Goal: Task Accomplishment & Management: Complete application form

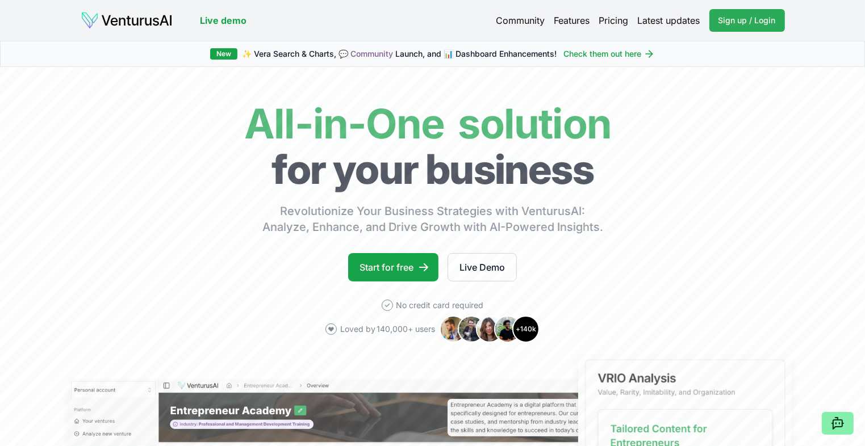
click at [756, 17] on span "Sign up / Login" at bounding box center [746, 20] width 57 height 11
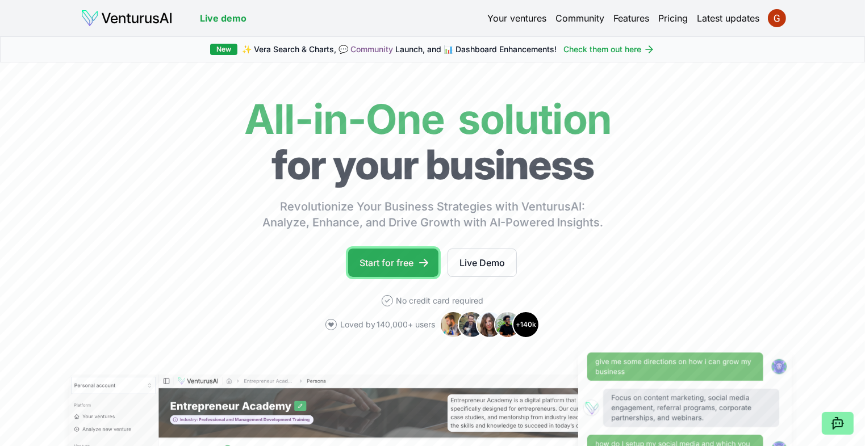
click at [387, 257] on link "Start for free" at bounding box center [393, 263] width 90 height 28
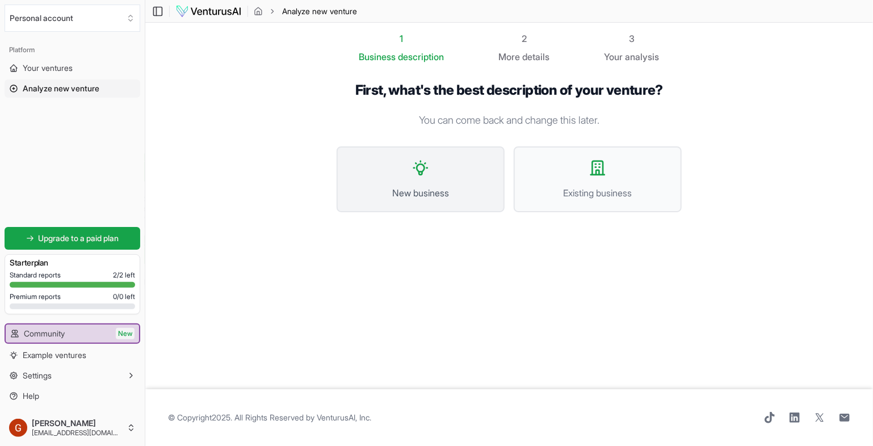
click at [416, 174] on icon at bounding box center [421, 168] width 18 height 18
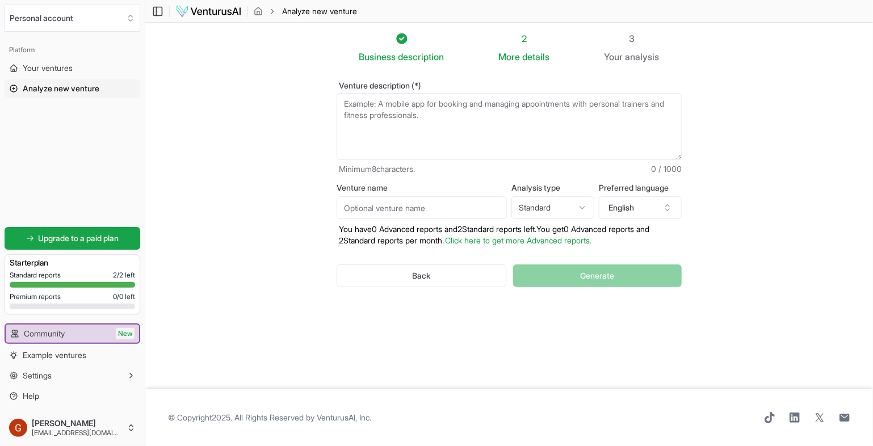
drag, startPoint x: 450, startPoint y: 116, endPoint x: 351, endPoint y: 106, distance: 99.3
click at [351, 106] on textarea "Venture description (*)" at bounding box center [509, 126] width 345 height 67
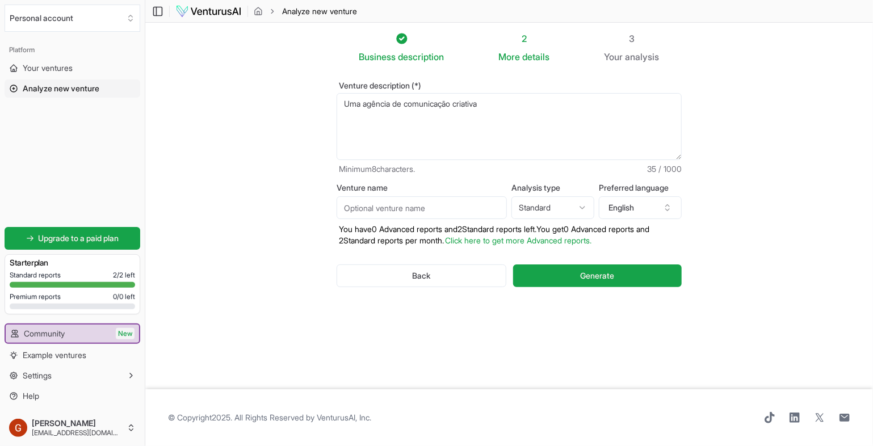
click at [496, 108] on textarea "Uma agência de comunicação criativa" at bounding box center [509, 126] width 345 height 67
type textarea "Uma agência de comunicação criativa, produtos e serviços( gestão de redes socia…"
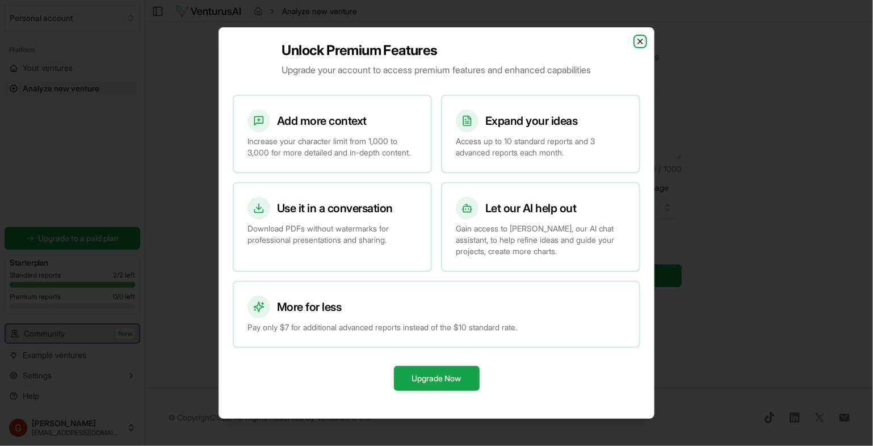
click at [639, 39] on icon "button" at bounding box center [640, 41] width 5 height 5
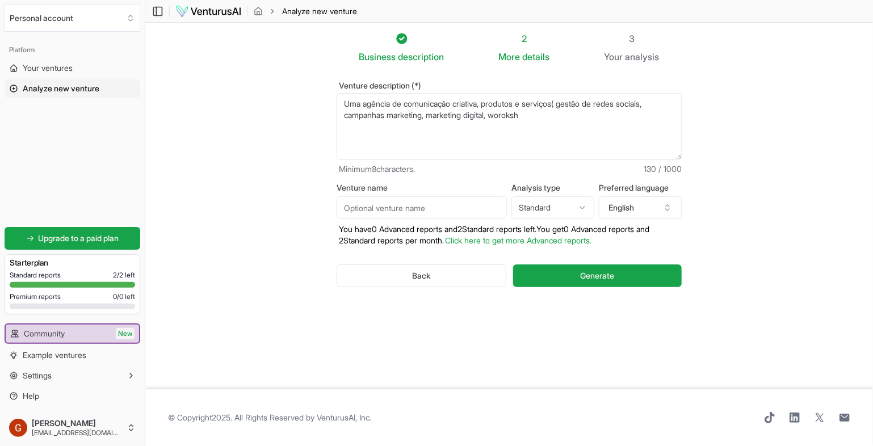
click at [541, 116] on textarea "Uma agência de comunicação criativa, produtos e serviços( gestão de redes socia…" at bounding box center [509, 126] width 345 height 67
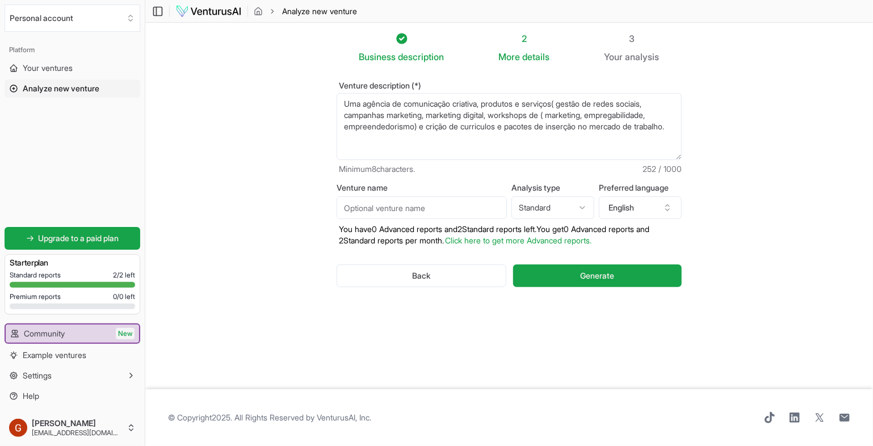
click at [427, 125] on textarea "Uma agência de comunicação criativa, produtos e serviços( gestão de redes socia…" at bounding box center [509, 126] width 345 height 67
drag, startPoint x: 427, startPoint y: 125, endPoint x: 417, endPoint y: 124, distance: 10.3
click at [416, 123] on textarea "Uma agência de comunicação criativa, produtos e serviços( gestão de redes socia…" at bounding box center [509, 126] width 345 height 67
click at [432, 129] on textarea "Uma agência de comunicação criativa, produtos e serviços( gestão de redes socia…" at bounding box center [509, 126] width 345 height 67
click at [528, 125] on textarea "Uma agência de comunicação criativa, produtos e serviços( gestão de redes socia…" at bounding box center [509, 126] width 345 height 67
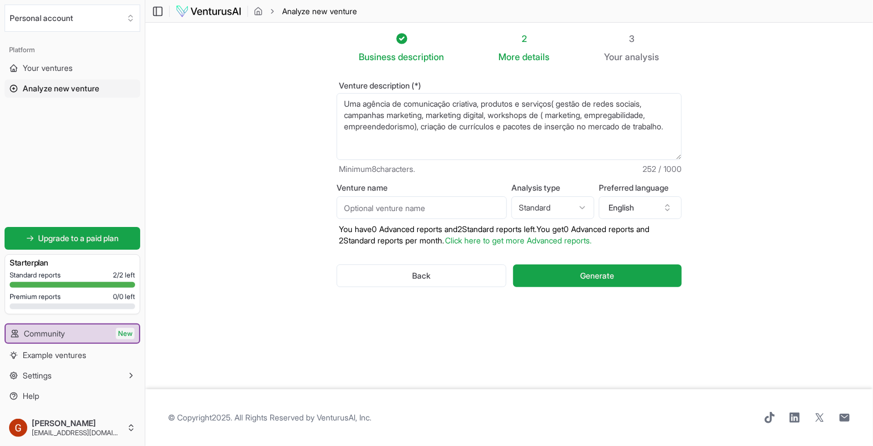
click at [528, 125] on textarea "Uma agência de comunicação criativa, produtos e serviços( gestão de redes socia…" at bounding box center [509, 126] width 345 height 67
click at [405, 141] on textarea "Uma agência de comunicação criativa, produtos e serviços( gestão de redes socia…" at bounding box center [509, 126] width 345 height 67
drag, startPoint x: 534, startPoint y: 132, endPoint x: 522, endPoint y: 127, distance: 13.5
click at [522, 127] on textarea "Uma agência de comunicação criativa, produtos e serviços( gestão de redes socia…" at bounding box center [509, 126] width 345 height 67
click at [491, 137] on textarea "Uma agência de comunicação criativa, produtos e serviços( gestão de redes socia…" at bounding box center [509, 126] width 345 height 67
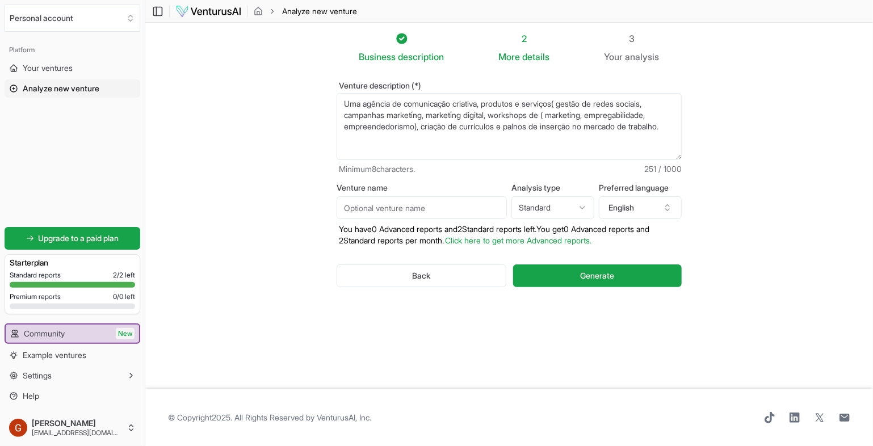
click at [525, 127] on textarea "Uma agência de comunicação criativa, produtos e serviços( gestão de redes socia…" at bounding box center [509, 126] width 345 height 67
click at [492, 104] on textarea "Uma agência de comunicação criativa, produtos e serviços( gestão de redes socia…" at bounding box center [509, 126] width 345 height 67
click at [491, 127] on textarea "Uma agência de comunicação criativa, produtos e serviços( gestão de redes socia…" at bounding box center [509, 126] width 345 height 67
type textarea "Uma agência de comunicação criativa com produtos e serviços( gestão de redes so…"
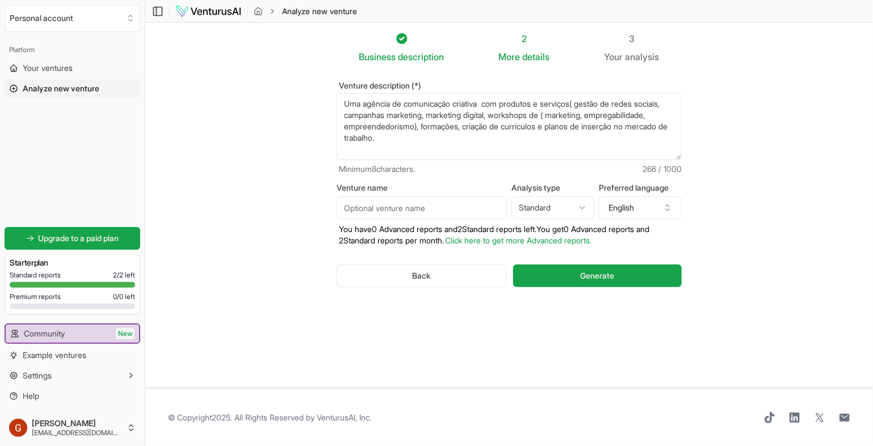
click at [374, 209] on input "Venture name" at bounding box center [422, 207] width 170 height 23
type input "[PERSON_NAME] : Comunicação"
click at [551, 207] on html "We value your privacy We use cookies to enhance your browsing experience, serve…" at bounding box center [436, 223] width 873 height 446
click at [632, 210] on button "English" at bounding box center [640, 207] width 83 height 23
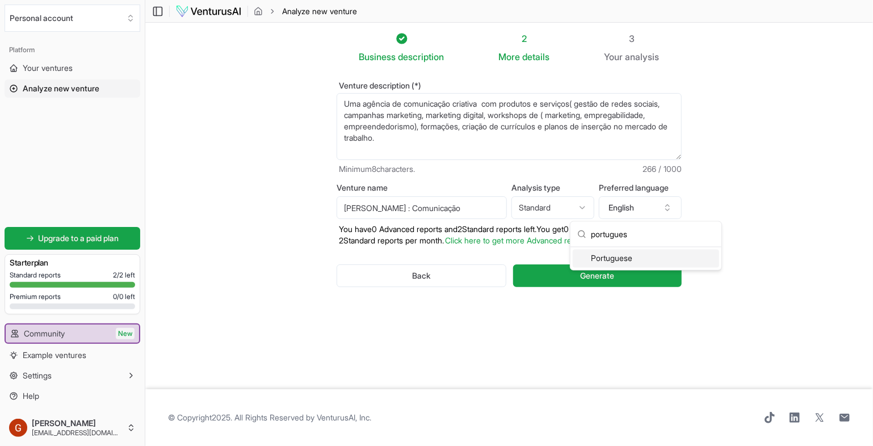
type input "portugues"
click at [608, 257] on div "Portuguese" at bounding box center [646, 259] width 146 height 18
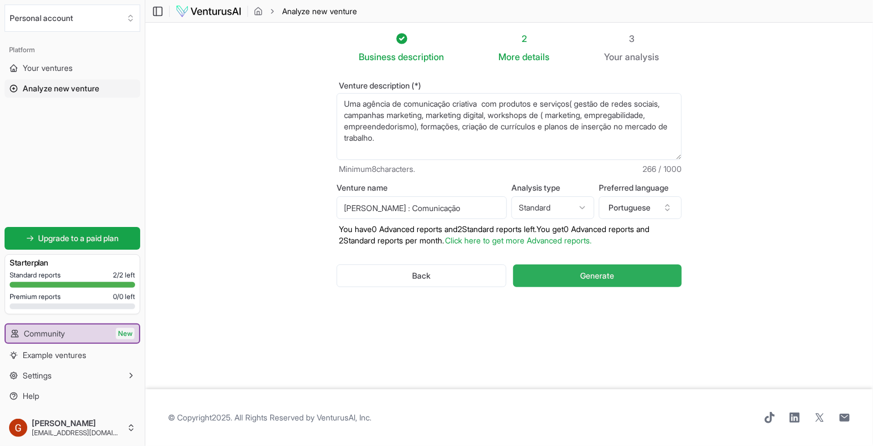
click at [581, 275] on span "Generate" at bounding box center [597, 275] width 34 height 11
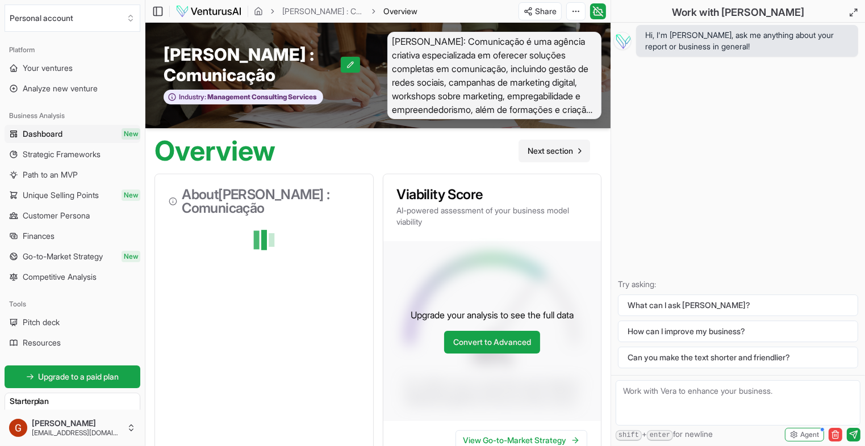
click at [547, 155] on span "Next section" at bounding box center [549, 150] width 45 height 11
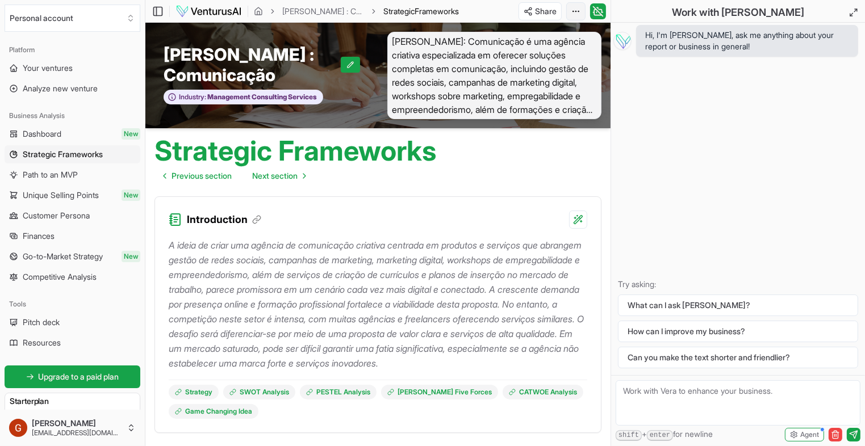
click at [577, 12] on html "We value your privacy We use cookies to enhance your browsing experience, serve…" at bounding box center [432, 223] width 865 height 446
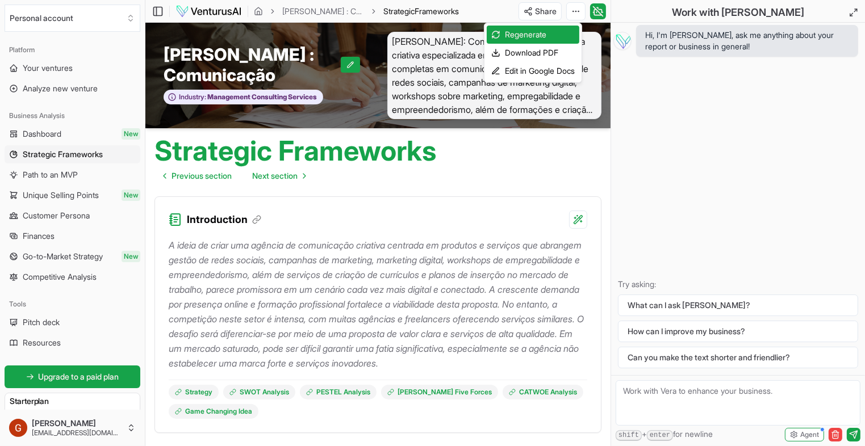
click at [644, 10] on html "We value your privacy We use cookies to enhance your browsing experience, serve…" at bounding box center [432, 223] width 865 height 446
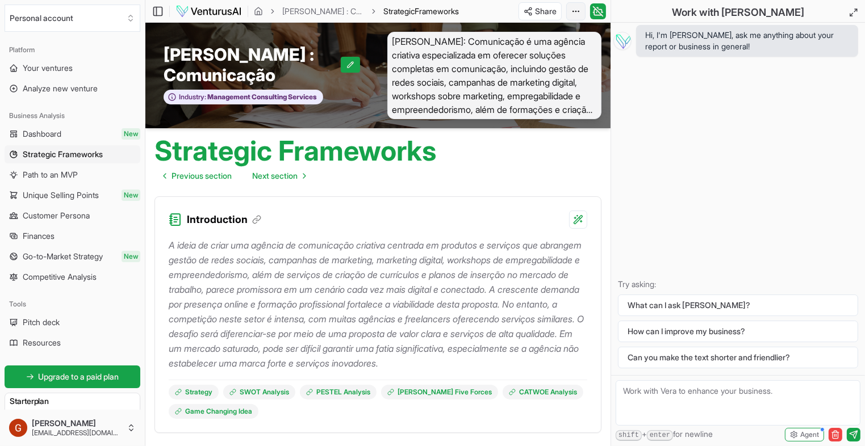
click at [578, 12] on html "We value your privacy We use cookies to enhance your browsing experience, serve…" at bounding box center [432, 223] width 865 height 446
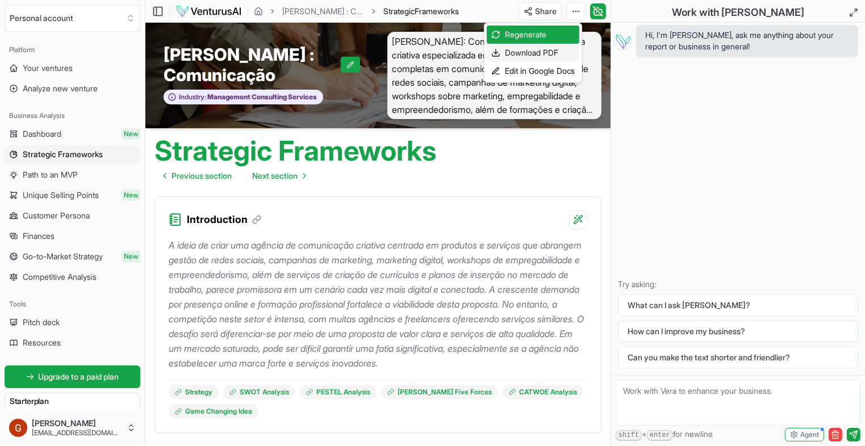
click at [527, 49] on div "Download PDF" at bounding box center [533, 53] width 93 height 18
